Goal: Task Accomplishment & Management: Use online tool/utility

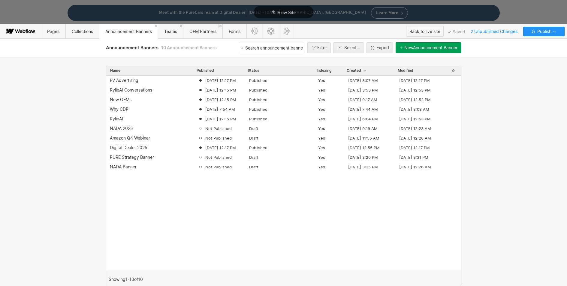
click at [428, 31] on div "Back to live site" at bounding box center [425, 31] width 31 height 9
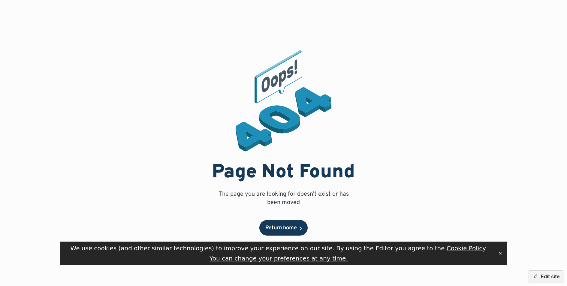
click at [281, 232] on link "Return home" at bounding box center [284, 228] width 48 height 16
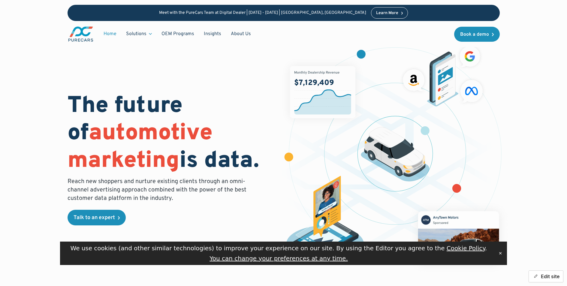
click at [550, 278] on button "Edit site" at bounding box center [546, 277] width 35 height 12
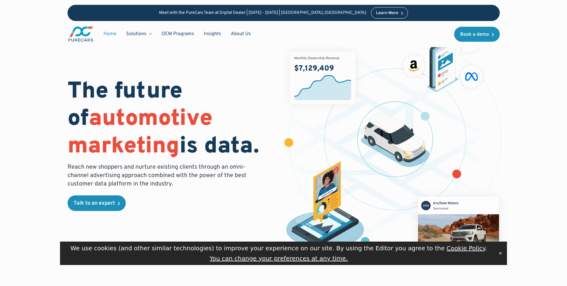
click at [501, 253] on button "✕" at bounding box center [500, 253] width 8 height 9
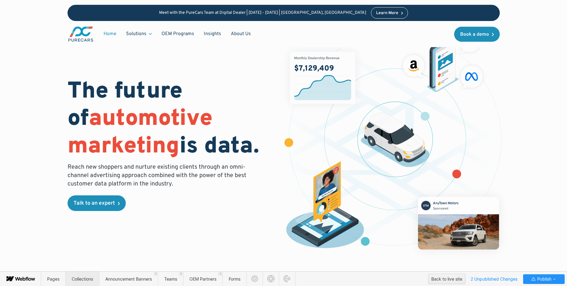
click at [85, 281] on span "Collections" at bounding box center [82, 279] width 21 height 5
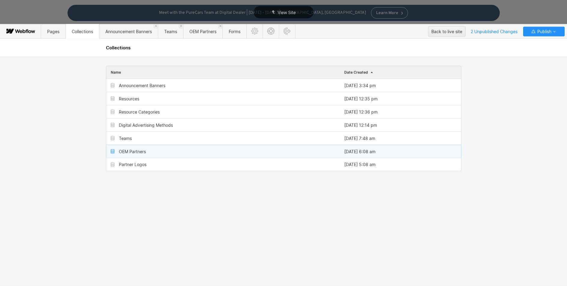
click at [133, 152] on div "OEM Partners" at bounding box center [132, 151] width 27 height 5
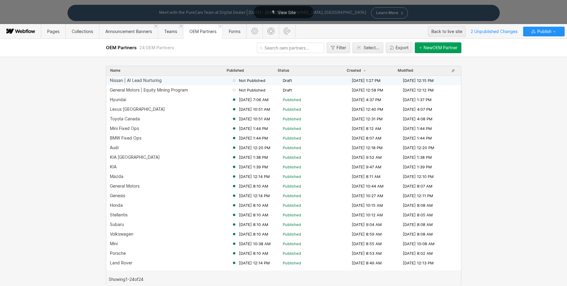
click at [142, 81] on div "Nissan | AI Lead Nurturing" at bounding box center [136, 80] width 52 height 5
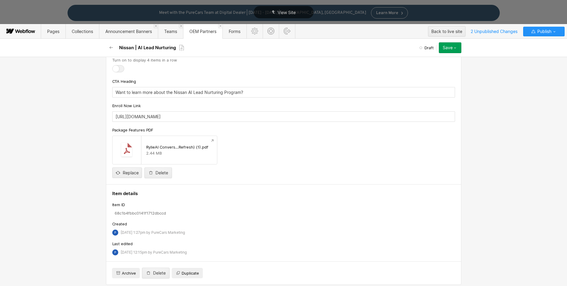
scroll to position [1534, 0]
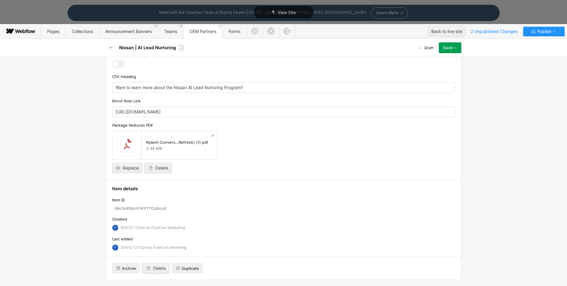
click at [447, 49] on div "Save" at bounding box center [448, 47] width 10 height 5
click at [416, 60] on span "Save draft" at bounding box center [414, 60] width 17 height 6
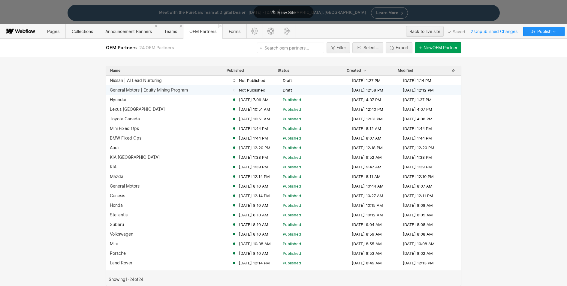
click at [160, 87] on div "General Motors | Equity Mining Program Not Published Draft May 13, 2025 12:58 P…" at bounding box center [283, 90] width 355 height 10
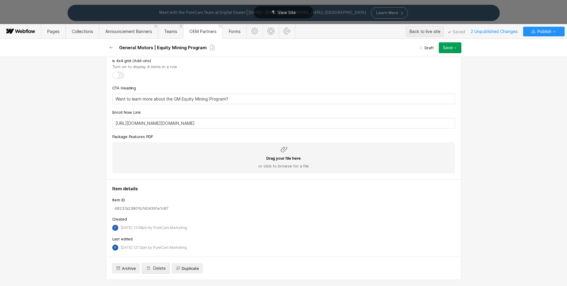
scroll to position [1393, 0]
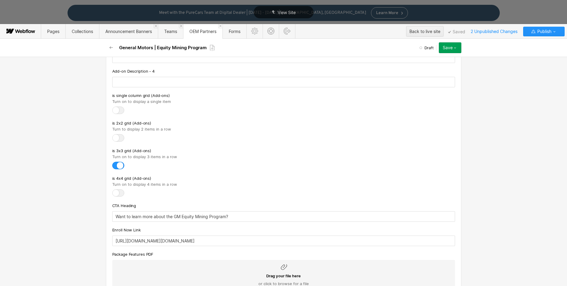
click at [445, 52] on button "Save" at bounding box center [450, 47] width 23 height 11
click at [423, 59] on span "Save draft" at bounding box center [414, 60] width 17 height 6
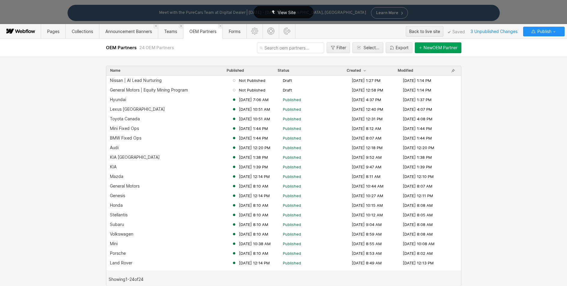
click at [289, 12] on span "View Site" at bounding box center [287, 12] width 18 height 5
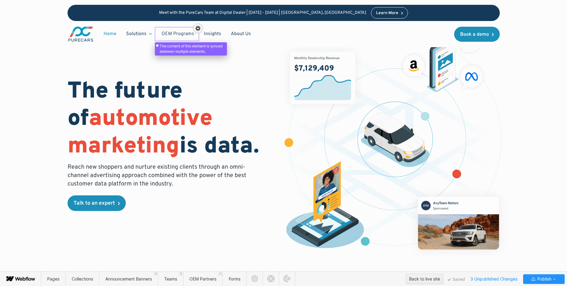
drag, startPoint x: 191, startPoint y: 33, endPoint x: 188, endPoint y: 35, distance: 3.4
click at [190, 33] on div at bounding box center [177, 30] width 42 height 11
click at [426, 278] on div "Back to live site" at bounding box center [424, 279] width 31 height 9
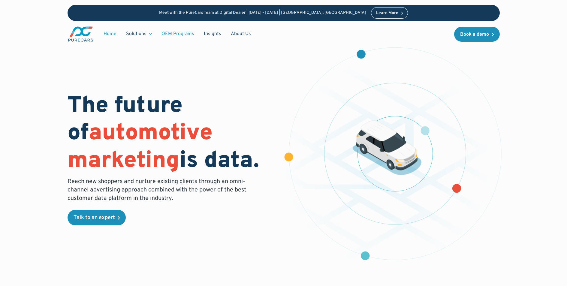
click at [182, 34] on link "OEM Programs" at bounding box center [178, 33] width 42 height 11
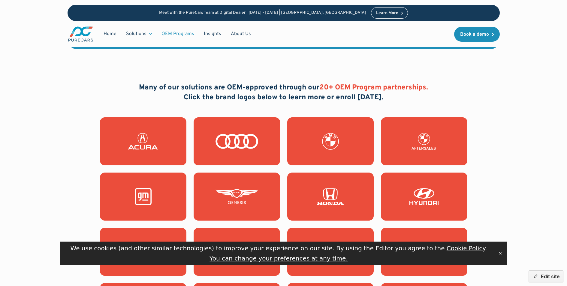
scroll to position [472, 0]
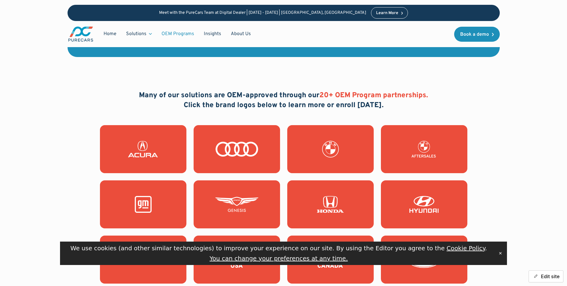
click at [550, 277] on button "Edit site" at bounding box center [546, 277] width 35 height 12
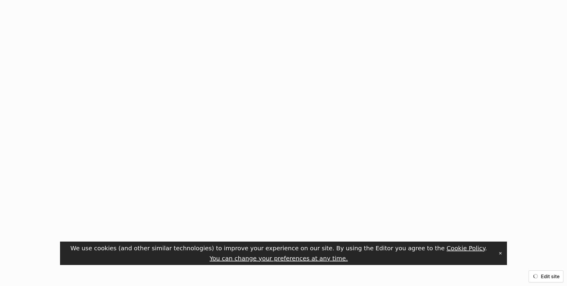
scroll to position [0, 0]
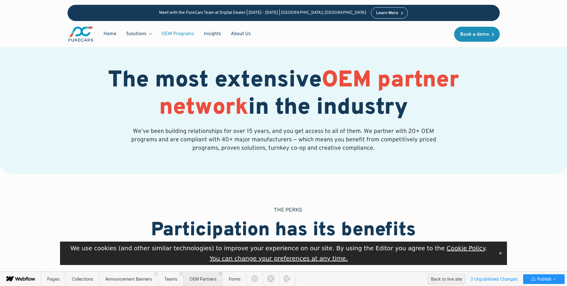
click at [193, 280] on span "OEM Partners" at bounding box center [203, 279] width 27 height 5
